Goal: Task Accomplishment & Management: Use online tool/utility

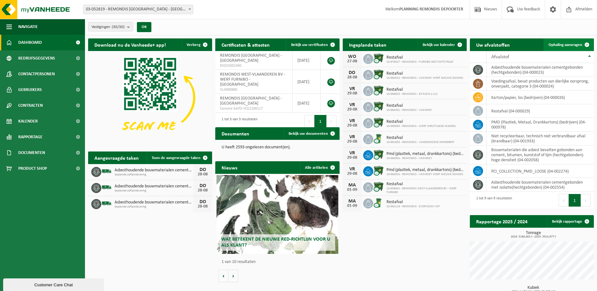
click at [571, 46] on span "Ophaling aanvragen" at bounding box center [566, 45] width 34 height 4
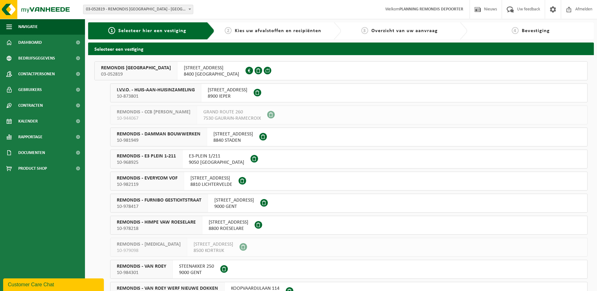
click at [130, 76] on span "03-052819" at bounding box center [136, 74] width 70 height 6
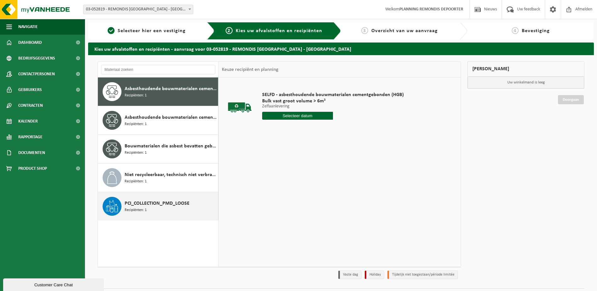
click at [141, 207] on span "Recipiënten: 1" at bounding box center [136, 210] width 22 height 6
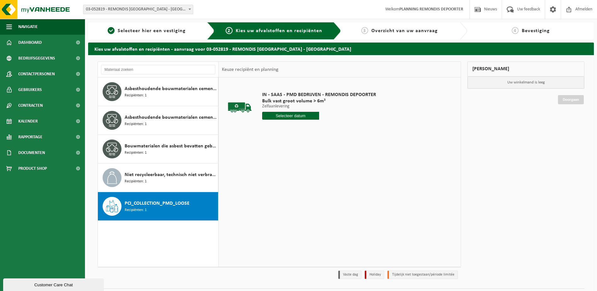
click at [301, 119] on input "text" at bounding box center [290, 116] width 57 height 8
click at [308, 191] on div "29" at bounding box center [312, 192] width 11 height 10
type input "Van 2025-08-29"
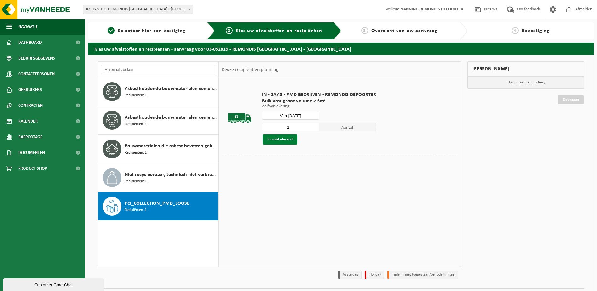
click at [285, 143] on button "In winkelmand" at bounding box center [280, 139] width 35 height 10
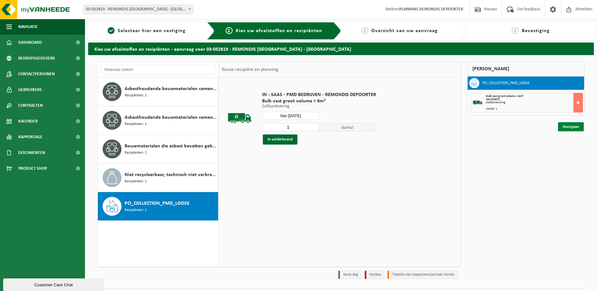
click at [576, 127] on link "Doorgaan" at bounding box center [571, 126] width 26 height 9
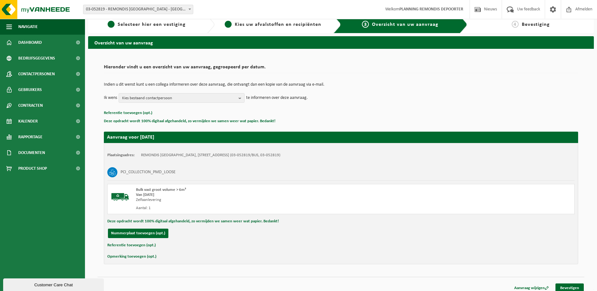
scroll to position [11, 0]
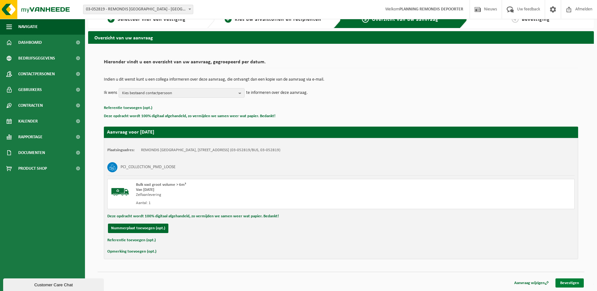
click at [569, 279] on link "Bevestigen" at bounding box center [569, 282] width 28 height 9
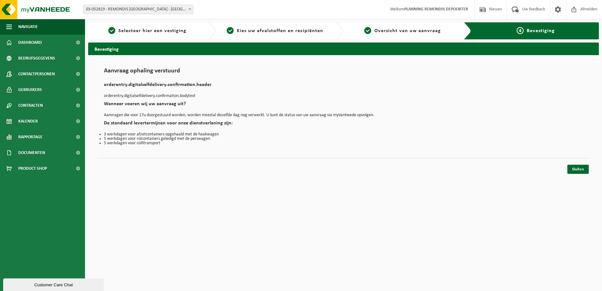
click at [589, 167] on div "Sluiten" at bounding box center [577, 169] width 23 height 9
click at [583, 167] on link "Sluiten" at bounding box center [577, 169] width 21 height 9
